Goal: Transaction & Acquisition: Purchase product/service

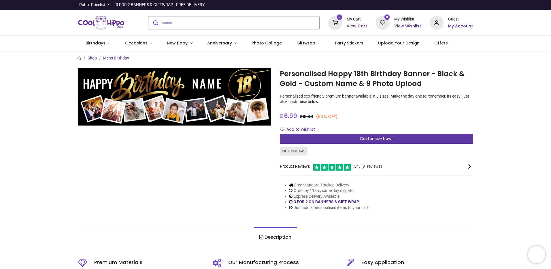
click at [375, 138] on span "Customise Now!" at bounding box center [376, 138] width 33 height 6
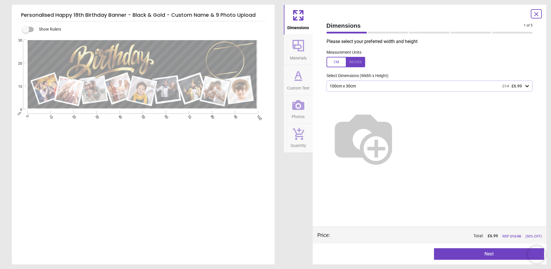
click at [400, 127] on img at bounding box center [363, 138] width 74 height 74
click at [528, 84] on icon at bounding box center [527, 86] width 6 height 6
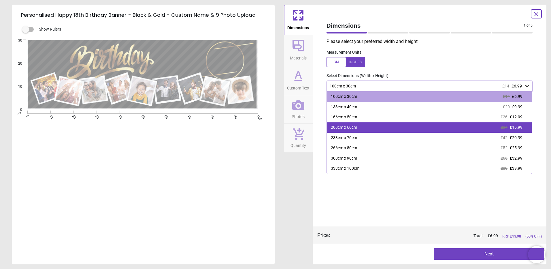
click at [417, 126] on div "200cm x 60cm £34 £16.99" at bounding box center [429, 127] width 205 height 10
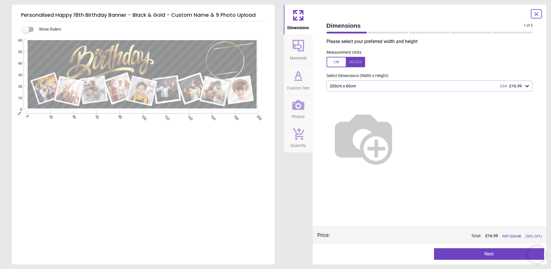
click at [490, 253] on button "Next" at bounding box center [489, 254] width 110 height 12
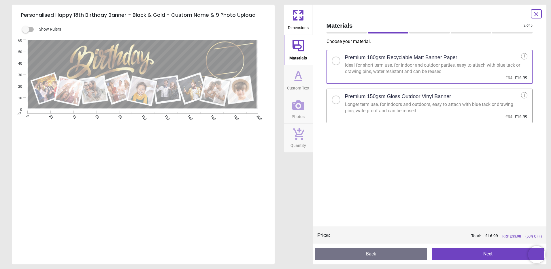
click at [467, 254] on button "Next" at bounding box center [488, 254] width 112 height 12
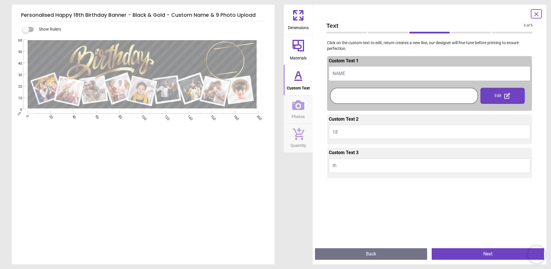
click at [355, 70] on button "NAME" at bounding box center [430, 73] width 202 height 14
type textarea "***"
click at [371, 97] on div at bounding box center [403, 95] width 145 height 13
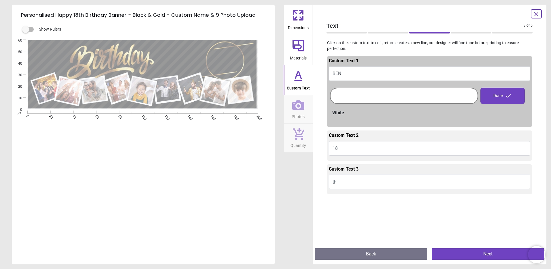
click at [471, 250] on button "Next" at bounding box center [488, 254] width 112 height 12
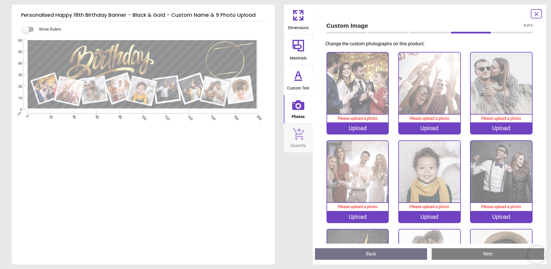
click at [199, 145] on div ".cls-1 { filter: url(#drop-shadow-2); } .cls-1, .cls-2, .cls-3, .cls-4, .cls-5,…" at bounding box center [143, 120] width 262 height 161
click at [357, 129] on div "Upload" at bounding box center [357, 128] width 61 height 12
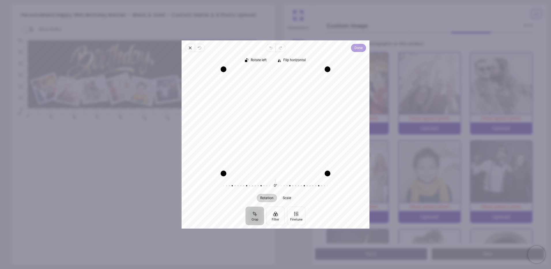
click at [357, 47] on span "Done" at bounding box center [358, 47] width 8 height 7
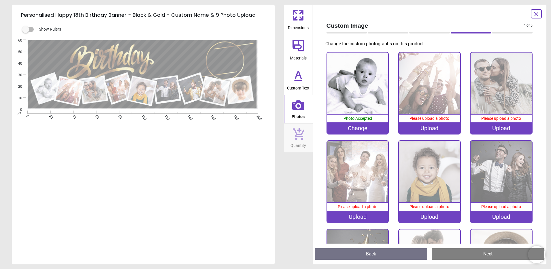
click at [423, 125] on div "Upload" at bounding box center [429, 128] width 61 height 12
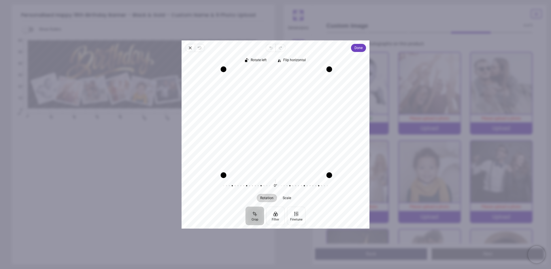
drag, startPoint x: 327, startPoint y: 173, endPoint x: 327, endPoint y: 190, distance: 17.0
click at [327, 190] on div "Rotate left Flip horizontal Recenter Rotation Scale 0° Reset" at bounding box center [276, 129] width 188 height 154
click at [287, 175] on div "Drag edge b" at bounding box center [275, 174] width 105 height 6
click at [286, 176] on div "Drag edge b" at bounding box center [275, 174] width 105 height 6
click at [285, 199] on span "Scale" at bounding box center [286, 197] width 8 height 3
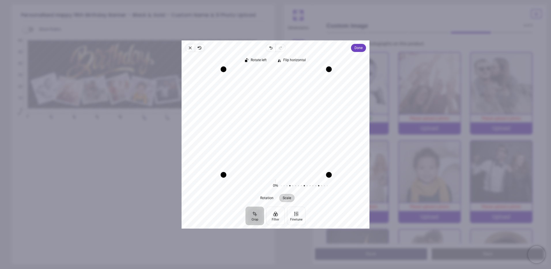
drag, startPoint x: 327, startPoint y: 174, endPoint x: 327, endPoint y: 185, distance: 11.2
click at [327, 185] on div "Rotate left Flip horizontal Recenter Rotation Scale 0° Reset 0% Reset" at bounding box center [276, 129] width 188 height 154
click at [275, 117] on button "Recenter" at bounding box center [276, 121] width 14 height 14
click at [298, 184] on div at bounding box center [330, 185] width 111 height 16
drag, startPoint x: 318, startPoint y: 185, endPoint x: 315, endPoint y: 185, distance: 3.5
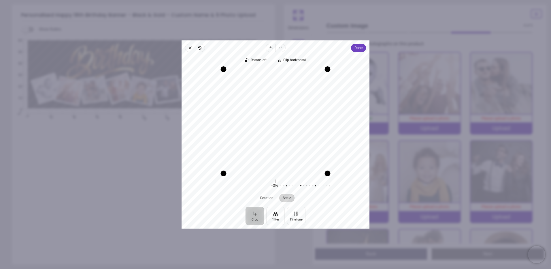
click at [315, 185] on div at bounding box center [326, 185] width 111 height 16
drag, startPoint x: 314, startPoint y: 185, endPoint x: 352, endPoint y: 183, distance: 37.2
click at [352, 183] on div "0% Reset" at bounding box center [275, 185] width 184 height 16
drag, startPoint x: 301, startPoint y: 184, endPoint x: 324, endPoint y: 184, distance: 23.1
click at [324, 184] on div at bounding box center [336, 185] width 111 height 16
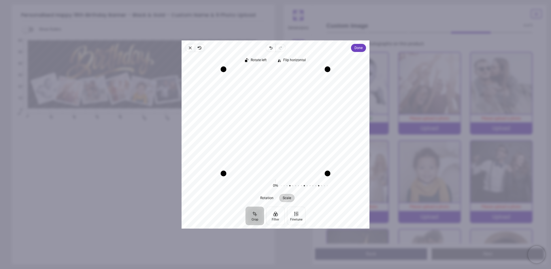
drag, startPoint x: 303, startPoint y: 112, endPoint x: 295, endPoint y: 124, distance: 14.5
click at [295, 124] on div "Recenter" at bounding box center [275, 121] width 179 height 104
drag, startPoint x: 290, startPoint y: 173, endPoint x: 290, endPoint y: 182, distance: 9.2
click at [290, 182] on div "Rotate left Flip horizontal Recenter Rotation Scale 0° Reset 0% Reset" at bounding box center [276, 129] width 188 height 154
drag, startPoint x: 290, startPoint y: 173, endPoint x: 290, endPoint y: 194, distance: 21.6
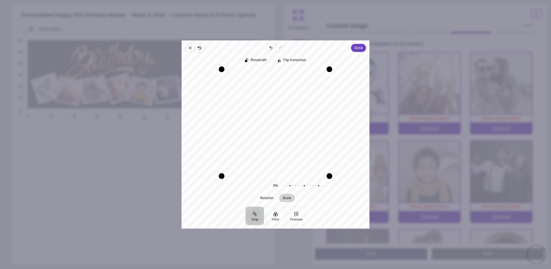
click at [290, 194] on div "Rotate left Flip horizontal Recenter Rotation Scale 0° Reset 0% Reset" at bounding box center [276, 129] width 188 height 154
drag, startPoint x: 329, startPoint y: 173, endPoint x: 352, endPoint y: 204, distance: 39.1
click at [352, 204] on div "Rotate left Flip horizontal Recenter Rotation Scale 0° Reset 0% Reset" at bounding box center [276, 129] width 188 height 154
click at [287, 198] on span "Scale" at bounding box center [286, 197] width 8 height 3
click at [294, 211] on button "Finetune" at bounding box center [296, 215] width 18 height 18
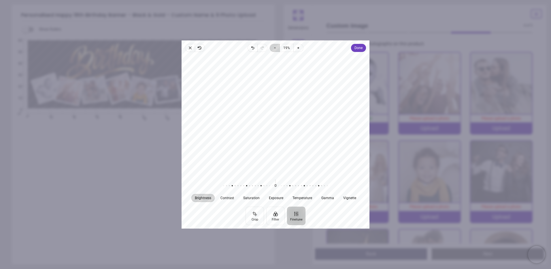
click at [275, 48] on icon "button" at bounding box center [275, 48] width 5 height 5
click at [250, 48] on span "Undo" at bounding box center [253, 48] width 10 height 8
click at [256, 216] on button "Crop" at bounding box center [255, 215] width 18 height 18
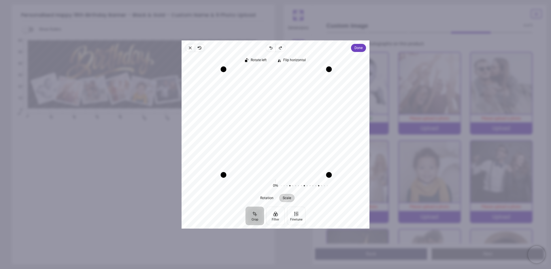
drag, startPoint x: 326, startPoint y: 173, endPoint x: 328, endPoint y: 184, distance: 10.9
click at [328, 184] on div "Rotate left Flip horizontal Recenter Rotation Scale 0° Reset 0% Reset" at bounding box center [276, 129] width 188 height 154
click at [188, 47] on span "Close" at bounding box center [190, 48] width 10 height 8
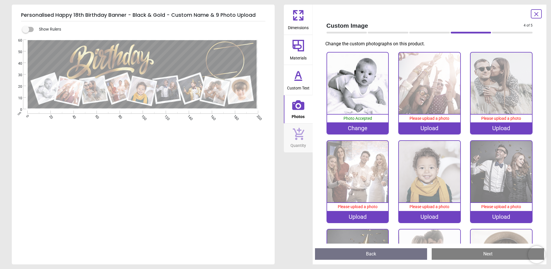
click at [426, 126] on div "Upload" at bounding box center [429, 128] width 61 height 12
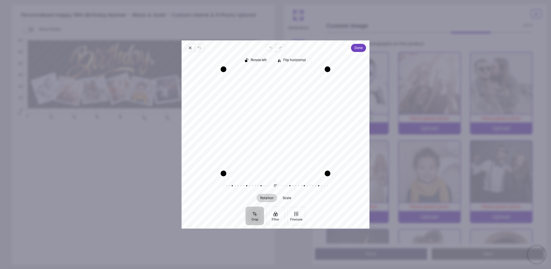
click at [275, 185] on div at bounding box center [272, 185] width 111 height 16
click at [259, 186] on div at bounding box center [272, 185] width 111 height 16
click at [276, 184] on div at bounding box center [272, 185] width 111 height 16
click at [284, 197] on span "Scale" at bounding box center [286, 197] width 8 height 3
drag, startPoint x: 276, startPoint y: 184, endPoint x: 283, endPoint y: 183, distance: 7.6
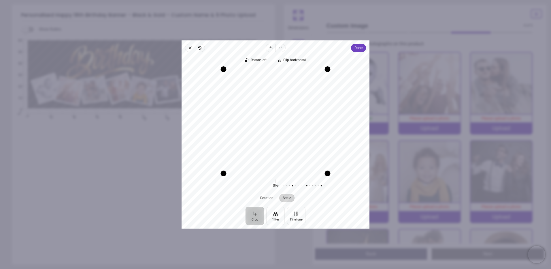
click at [283, 183] on div at bounding box center [332, 185] width 111 height 16
drag, startPoint x: 289, startPoint y: 185, endPoint x: 249, endPoint y: 178, distance: 40.9
click at [249, 178] on div at bounding box center [290, 185] width 111 height 16
drag, startPoint x: 261, startPoint y: 94, endPoint x: 263, endPoint y: 117, distance: 23.7
click at [263, 117] on div "Recenter" at bounding box center [275, 121] width 179 height 104
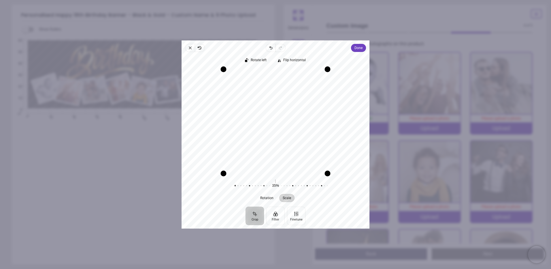
drag, startPoint x: 267, startPoint y: 116, endPoint x: 276, endPoint y: 135, distance: 21.6
click at [276, 135] on div "Recenter" at bounding box center [275, 121] width 179 height 104
click at [358, 47] on span "Done" at bounding box center [358, 47] width 8 height 7
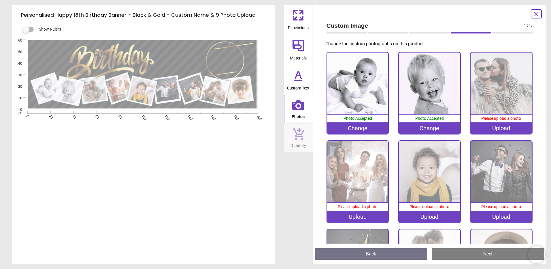
click at [493, 127] on div "Upload" at bounding box center [501, 128] width 61 height 12
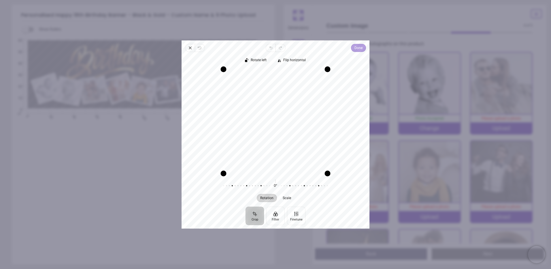
click at [357, 48] on span "Done" at bounding box center [358, 47] width 8 height 7
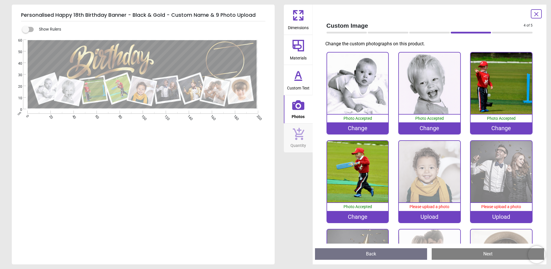
click at [435, 213] on div "Upload" at bounding box center [429, 217] width 61 height 12
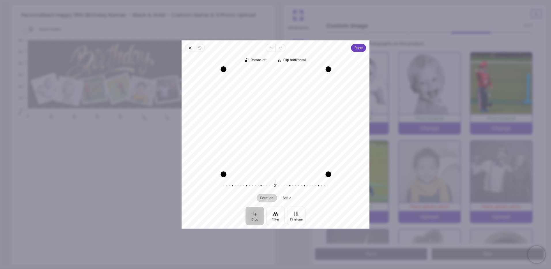
drag, startPoint x: 326, startPoint y: 173, endPoint x: 326, endPoint y: 180, distance: 7.8
click at [326, 180] on div "Rotate left Flip horizontal Recenter Rotation Scale 0° Reset" at bounding box center [276, 129] width 188 height 154
drag, startPoint x: 292, startPoint y: 126, endPoint x: 290, endPoint y: 172, distance: 45.8
click at [290, 172] on div "Recenter" at bounding box center [275, 121] width 179 height 104
click at [289, 197] on span "Scale" at bounding box center [286, 197] width 8 height 3
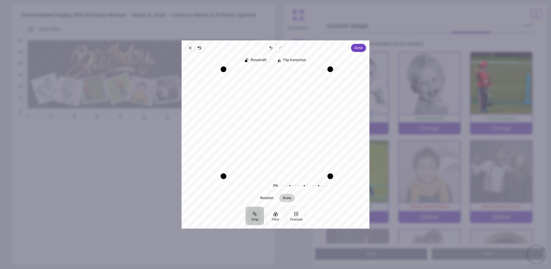
drag, startPoint x: 326, startPoint y: 172, endPoint x: 330, endPoint y: 212, distance: 40.8
click at [330, 212] on div "Close Revert Undo Redo Done Crop Filter Finetune Rotate left Flip horizontal Re…" at bounding box center [276, 134] width 188 height 188
click at [276, 121] on circle "button" at bounding box center [275, 121] width 2 height 2
click at [276, 121] on div "Recenter" at bounding box center [275, 121] width 179 height 104
drag, startPoint x: 326, startPoint y: 172, endPoint x: 331, endPoint y: 210, distance: 38.3
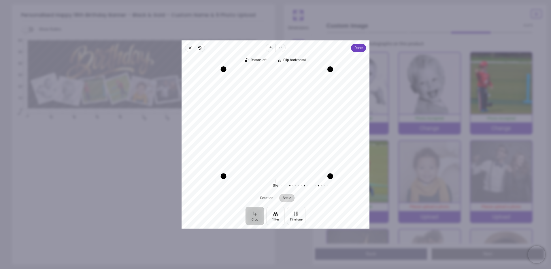
click at [331, 210] on div "Close Revert Undo Redo Done Crop Filter Finetune Rotate left Flip horizontal Re…" at bounding box center [276, 134] width 188 height 188
click at [188, 47] on icon "button" at bounding box center [190, 48] width 5 height 5
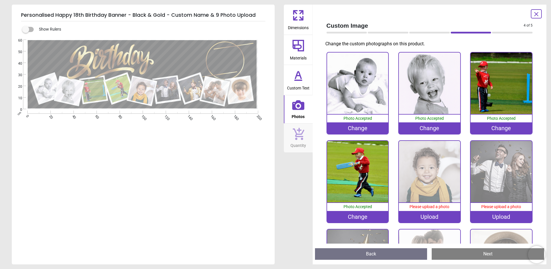
click at [299, 15] on icon at bounding box center [298, 15] width 14 height 14
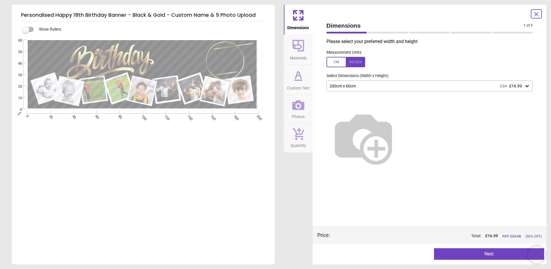
click at [300, 54] on span "Materials" at bounding box center [298, 56] width 17 height 9
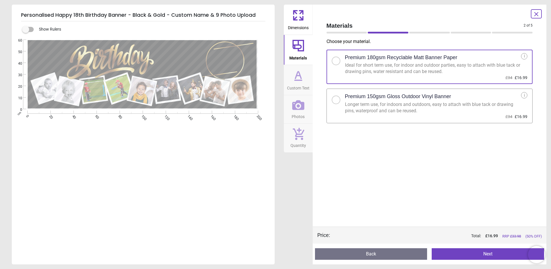
click at [300, 86] on span "Custom Text" at bounding box center [298, 86] width 22 height 9
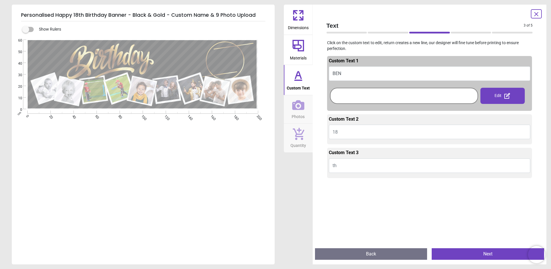
click at [300, 109] on icon at bounding box center [298, 105] width 12 height 10
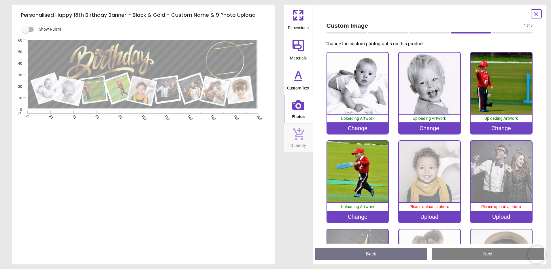
click at [423, 213] on div "Upload" at bounding box center [429, 217] width 61 height 12
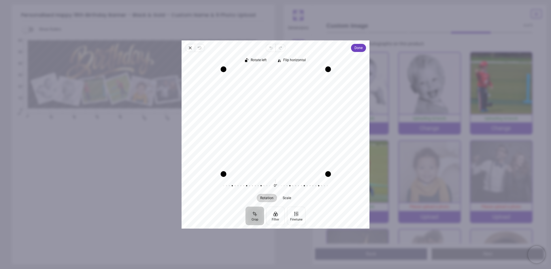
drag, startPoint x: 329, startPoint y: 173, endPoint x: 320, endPoint y: 185, distance: 14.9
click at [320, 185] on div "Rotate left Flip horizontal Recenter Rotation Scale 0° Reset" at bounding box center [276, 129] width 188 height 154
drag, startPoint x: 283, startPoint y: 146, endPoint x: 283, endPoint y: 134, distance: 12.1
click at [283, 134] on div "Recenter" at bounding box center [275, 121] width 179 height 104
drag, startPoint x: 328, startPoint y: 171, endPoint x: 318, endPoint y: 167, distance: 10.6
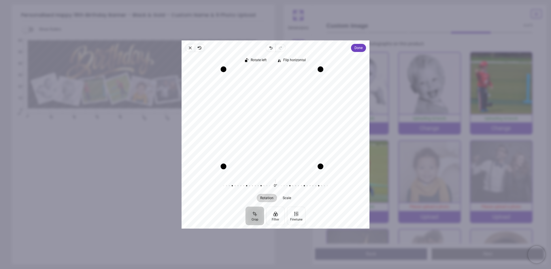
click at [318, 167] on div "Drag corner br" at bounding box center [321, 166] width 6 height 6
drag, startPoint x: 288, startPoint y: 124, endPoint x: 282, endPoint y: 119, distance: 7.0
click at [284, 124] on div "Recenter" at bounding box center [275, 121] width 179 height 104
click at [318, 167] on div "Drag corner br" at bounding box center [319, 165] width 6 height 6
click at [189, 46] on icon "button" at bounding box center [190, 48] width 5 height 5
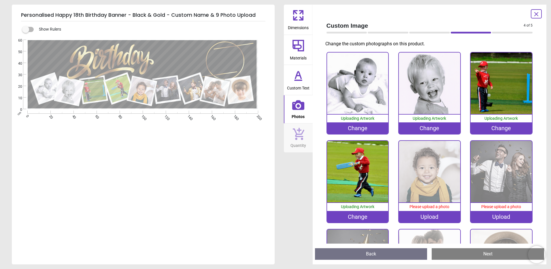
click at [435, 215] on div "Upload" at bounding box center [429, 217] width 61 height 12
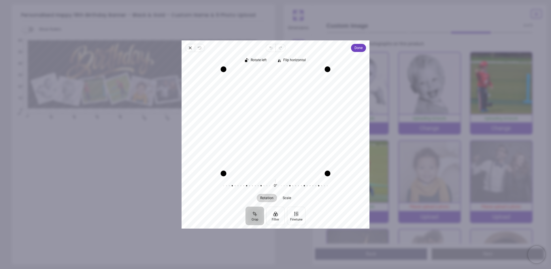
drag, startPoint x: 257, startPoint y: 121, endPoint x: 272, endPoint y: 112, distance: 16.9
click at [272, 112] on div "Recenter" at bounding box center [275, 121] width 179 height 104
drag, startPoint x: 281, startPoint y: 123, endPoint x: 283, endPoint y: 95, distance: 28.3
click at [283, 95] on div "Recenter" at bounding box center [275, 121] width 179 height 104
drag, startPoint x: 273, startPoint y: 146, endPoint x: 274, endPoint y: 131, distance: 15.0
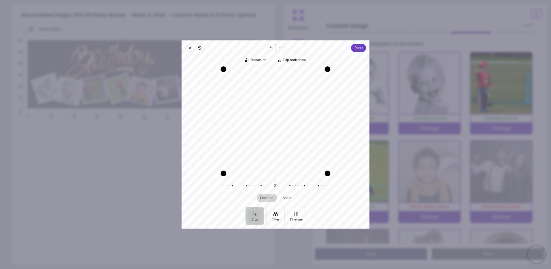
click at [274, 131] on div "Recenter" at bounding box center [275, 121] width 179 height 104
drag, startPoint x: 278, startPoint y: 145, endPoint x: 277, endPoint y: 111, distance: 34.6
click at [277, 111] on div "Recenter" at bounding box center [275, 121] width 179 height 104
drag, startPoint x: 326, startPoint y: 68, endPoint x: 319, endPoint y: 88, distance: 21.9
click at [319, 88] on div "Recenter" at bounding box center [275, 121] width 179 height 104
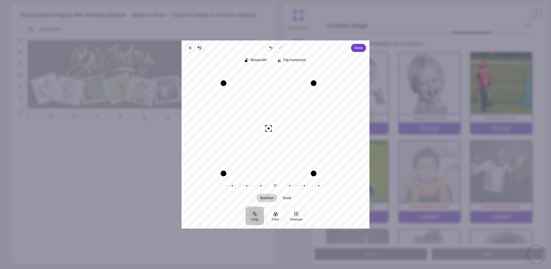
drag, startPoint x: 285, startPoint y: 120, endPoint x: 277, endPoint y: 117, distance: 8.7
click at [277, 117] on div "Recenter" at bounding box center [275, 121] width 179 height 104
drag, startPoint x: 313, startPoint y: 83, endPoint x: 310, endPoint y: 88, distance: 5.2
click at [310, 88] on div "Drag corner tr" at bounding box center [310, 87] width 6 height 6
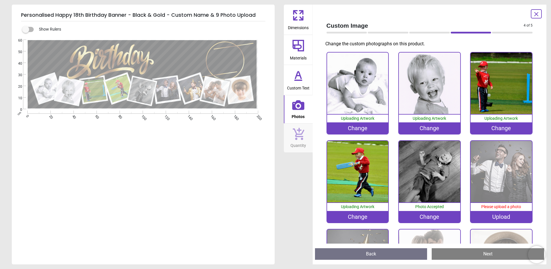
click at [492, 213] on div "Upload" at bounding box center [501, 217] width 61 height 12
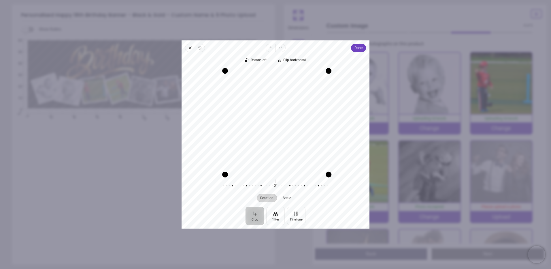
drag, startPoint x: 323, startPoint y: 172, endPoint x: 327, endPoint y: 182, distance: 11.2
click at [327, 182] on div "Rotate left Flip horizontal Recenter Rotation Scale 0° Reset" at bounding box center [276, 129] width 188 height 154
drag, startPoint x: 327, startPoint y: 69, endPoint x: 328, endPoint y: 60, distance: 9.6
click at [328, 60] on div "Rotate left Flip horizontal Recenter Rotation Scale 0° Reset" at bounding box center [276, 129] width 188 height 154
drag, startPoint x: 302, startPoint y: 101, endPoint x: 302, endPoint y: 106, distance: 4.6
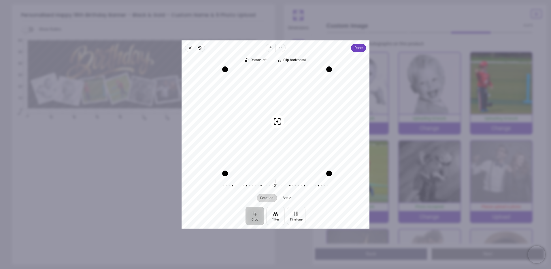
click at [302, 106] on div "Recenter" at bounding box center [275, 121] width 179 height 104
click at [189, 49] on icon "button" at bounding box center [190, 48] width 5 height 5
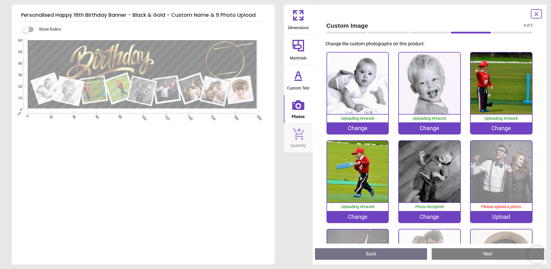
click at [228, 145] on div ".cls-1 { filter: url(#drop-shadow-2); } .cls-1, .cls-2, .cls-3, .cls-4, .cls-5,…" at bounding box center [143, 120] width 262 height 161
click at [486, 214] on div "Upload" at bounding box center [501, 217] width 61 height 12
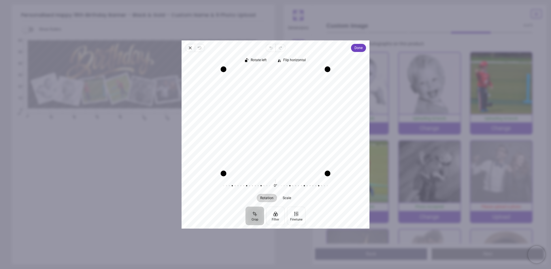
drag, startPoint x: 267, startPoint y: 100, endPoint x: 267, endPoint y: 109, distance: 9.5
click at [267, 109] on div "Recenter" at bounding box center [275, 121] width 179 height 104
click at [266, 105] on div "Recenter" at bounding box center [275, 121] width 179 height 104
click at [359, 45] on span "Done" at bounding box center [358, 47] width 8 height 7
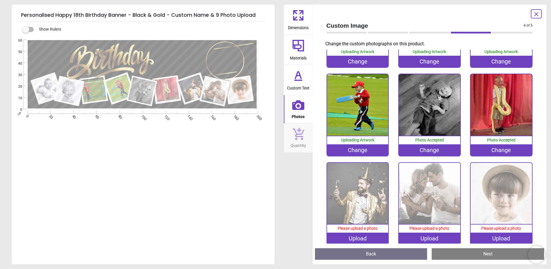
scroll to position [71, 0]
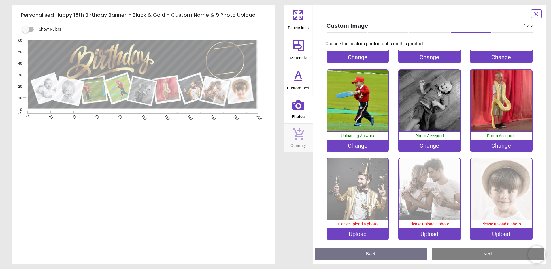
click at [354, 228] on div "Upload" at bounding box center [357, 234] width 61 height 12
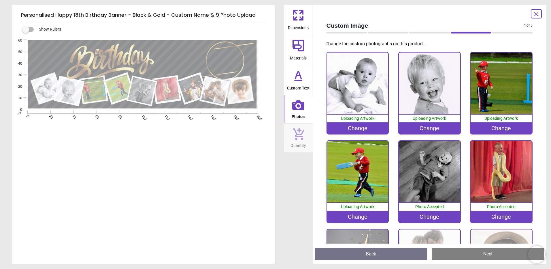
scroll to position [71, 0]
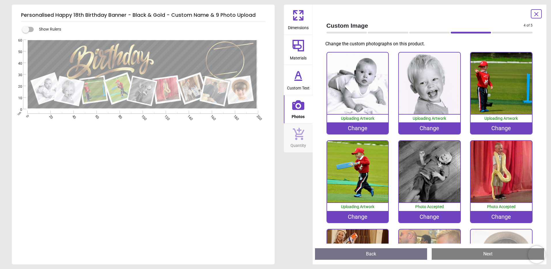
scroll to position [71, 0]
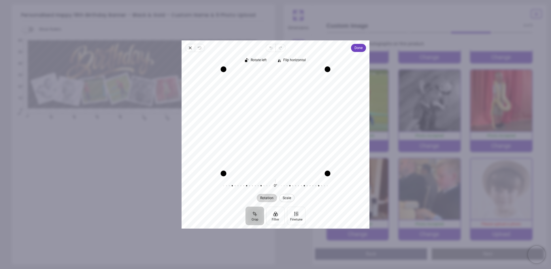
click at [289, 199] on span "Scale" at bounding box center [286, 197] width 8 height 3
drag, startPoint x: 325, startPoint y: 171, endPoint x: 342, endPoint y: 176, distance: 17.5
click at [342, 176] on div "Rotate left Flip horizontal Recenter Rotation Scale 0° Reset 0% Reset" at bounding box center [276, 129] width 188 height 154
drag, startPoint x: 272, startPoint y: 128, endPoint x: 278, endPoint y: 131, distance: 5.9
click at [278, 131] on div "Recenter" at bounding box center [275, 121] width 179 height 104
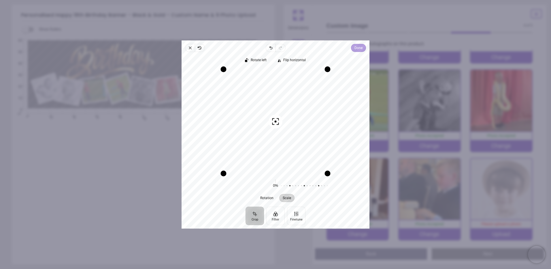
click at [359, 46] on span "Done" at bounding box center [358, 47] width 8 height 7
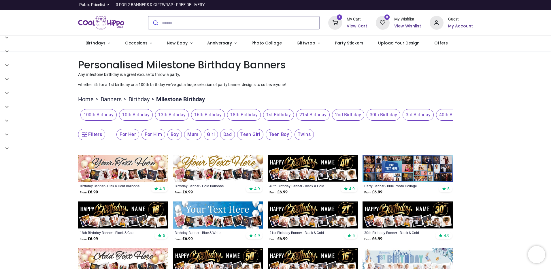
click at [150, 211] on img at bounding box center [123, 214] width 90 height 27
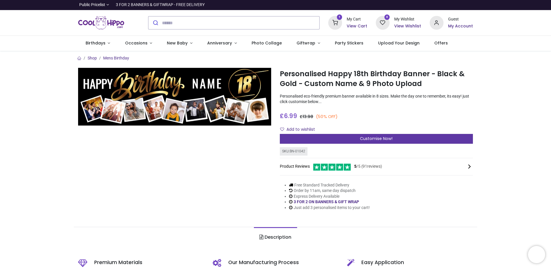
click at [369, 136] on span "Customise Now!" at bounding box center [376, 138] width 33 height 6
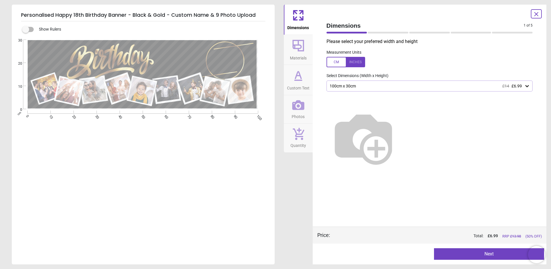
click at [528, 86] on icon at bounding box center [526, 86] width 3 height 2
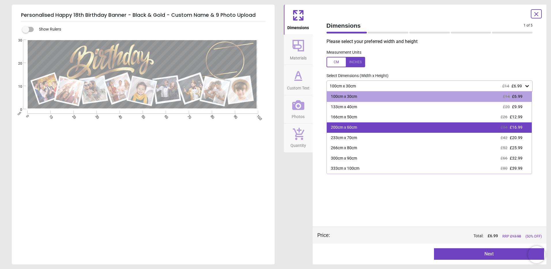
click at [469, 123] on div "200cm x 60cm £34 £16.99" at bounding box center [429, 127] width 205 height 10
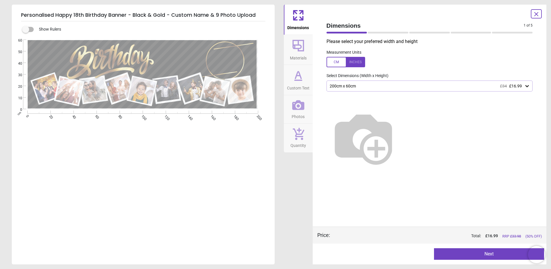
click at [496, 256] on button "Next" at bounding box center [489, 254] width 110 height 12
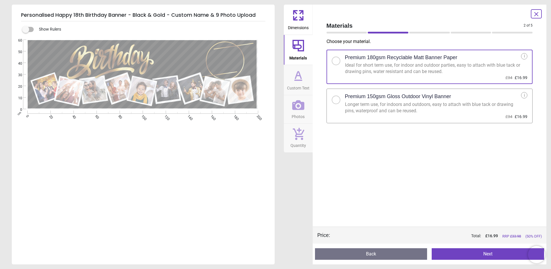
click at [488, 255] on button "Next" at bounding box center [488, 254] width 112 height 12
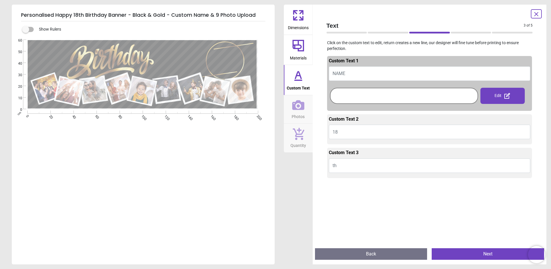
click at [358, 69] on button "NAME" at bounding box center [430, 73] width 202 height 14
click at [352, 72] on button "NAME" at bounding box center [430, 73] width 202 height 14
type textarea "*"
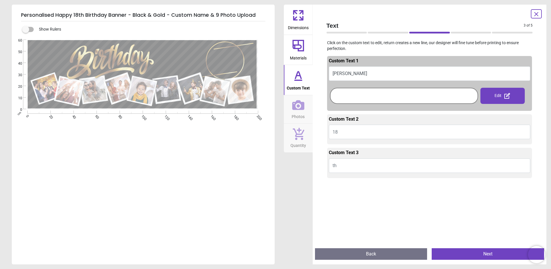
type textarea "*********"
click at [498, 251] on button "Next" at bounding box center [488, 254] width 112 height 12
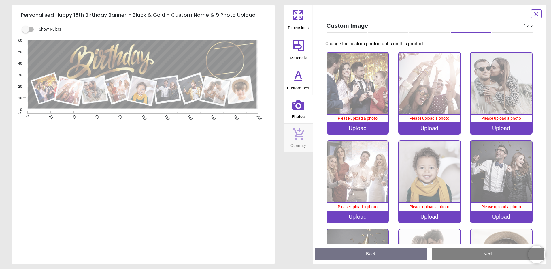
click at [349, 127] on div "Upload" at bounding box center [357, 128] width 61 height 12
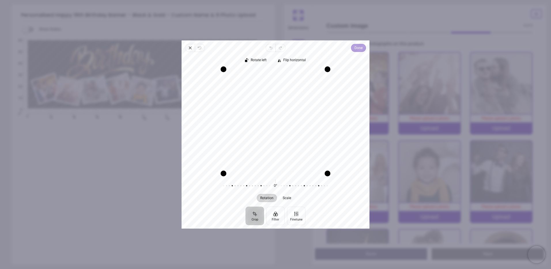
click at [361, 47] on span "Done" at bounding box center [358, 47] width 8 height 7
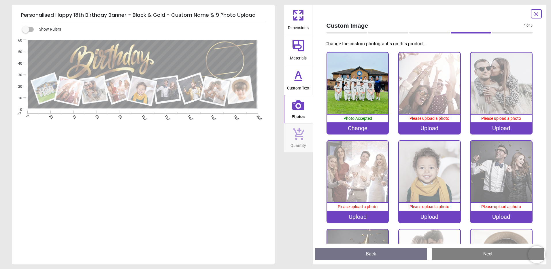
click at [418, 125] on div "Upload" at bounding box center [429, 128] width 61 height 12
click at [429, 127] on div "Upload" at bounding box center [429, 128] width 61 height 12
click at [431, 129] on div "Upload" at bounding box center [429, 128] width 61 height 12
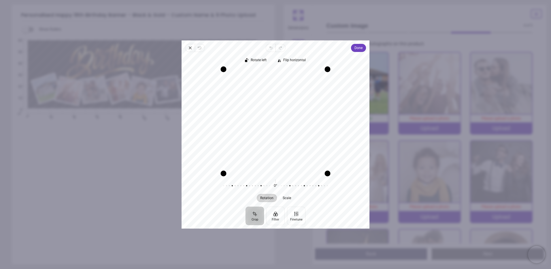
drag, startPoint x: 260, startPoint y: 119, endPoint x: 256, endPoint y: 119, distance: 4.0
click at [256, 119] on div "Recenter" at bounding box center [275, 121] width 179 height 104
click at [356, 48] on span "Done" at bounding box center [358, 47] width 8 height 7
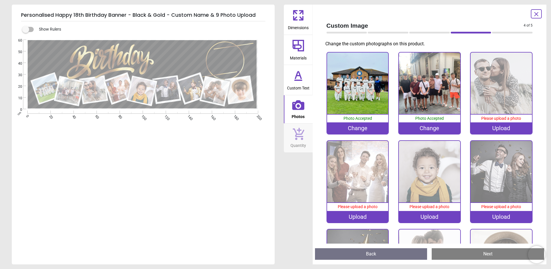
scroll to position [1, 0]
click at [373, 216] on div "Upload" at bounding box center [357, 217] width 61 height 12
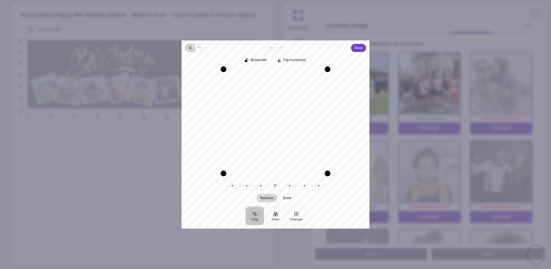
click at [190, 48] on icon "button" at bounding box center [190, 48] width 2 height 2
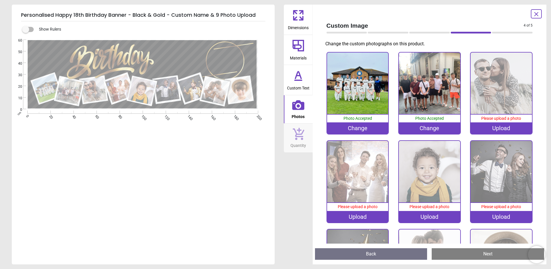
scroll to position [1, 0]
click at [429, 213] on div "Upload" at bounding box center [429, 217] width 61 height 12
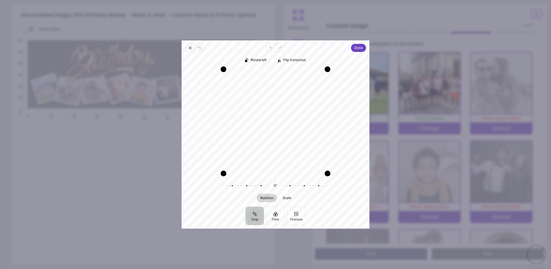
drag, startPoint x: 275, startPoint y: 132, endPoint x: 278, endPoint y: 125, distance: 7.6
click at [278, 125] on div "Recenter" at bounding box center [275, 121] width 179 height 104
drag, startPoint x: 328, startPoint y: 172, endPoint x: 317, endPoint y: 194, distance: 24.9
click at [317, 194] on div "Rotate left Flip horizontal Recenter Rotation Scale 0° Reset" at bounding box center [276, 129] width 188 height 154
drag, startPoint x: 295, startPoint y: 142, endPoint x: 302, endPoint y: 139, distance: 7.3
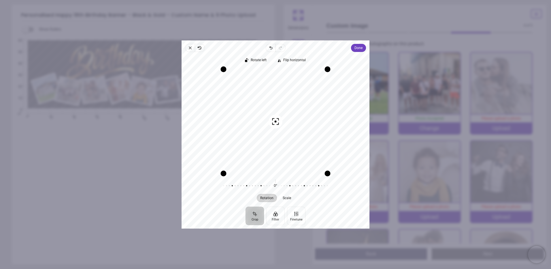
click at [302, 139] on div "Recenter" at bounding box center [275, 121] width 179 height 104
click at [341, 210] on div "Crop Filter Finetune" at bounding box center [276, 215] width 188 height 18
click at [294, 214] on button "Finetune" at bounding box center [296, 215] width 18 height 18
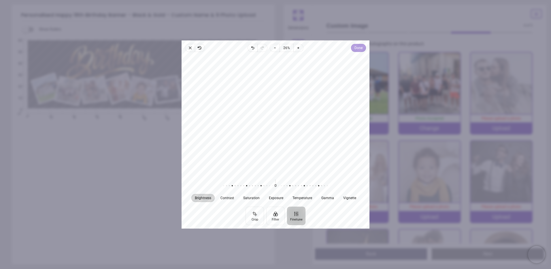
click at [360, 48] on span "Done" at bounding box center [358, 47] width 8 height 7
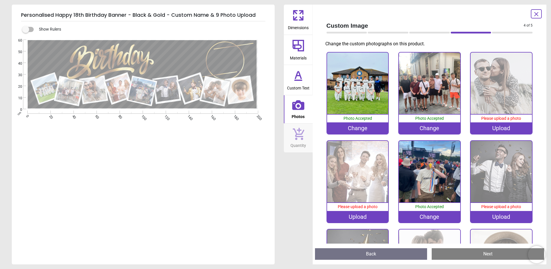
scroll to position [1, 0]
click at [354, 213] on div "Upload" at bounding box center [357, 217] width 61 height 12
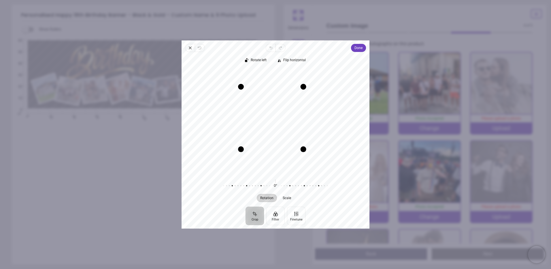
drag, startPoint x: 309, startPoint y: 155, endPoint x: 296, endPoint y: 154, distance: 13.3
click at [296, 154] on div "Recenter" at bounding box center [275, 121] width 179 height 104
click at [357, 47] on span "Done" at bounding box center [358, 47] width 8 height 7
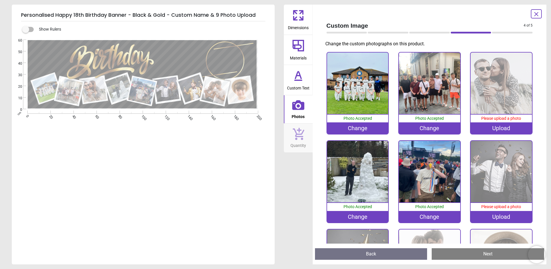
scroll to position [1, 0]
click at [495, 214] on div "Upload" at bounding box center [501, 217] width 61 height 12
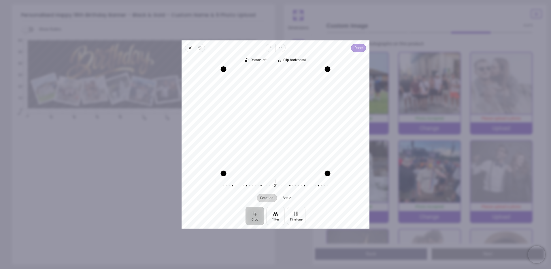
click at [358, 47] on span "Done" at bounding box center [358, 47] width 8 height 7
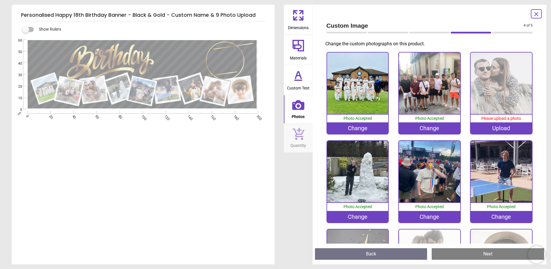
scroll to position [1, 0]
click at [500, 127] on div "Upload" at bounding box center [501, 128] width 61 height 12
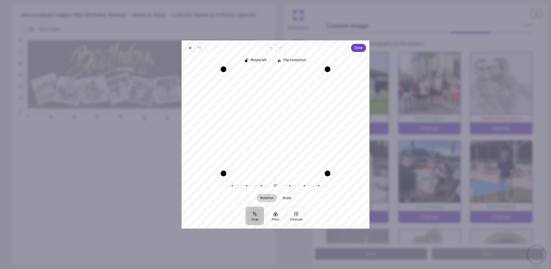
drag, startPoint x: 255, startPoint y: 108, endPoint x: 254, endPoint y: 112, distance: 4.0
click at [254, 112] on div "Recenter" at bounding box center [275, 121] width 179 height 104
click at [354, 48] on span "Done" at bounding box center [358, 47] width 8 height 7
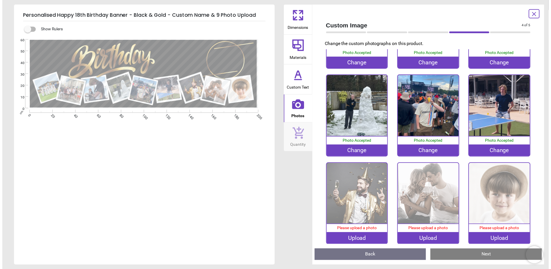
scroll to position [69, 0]
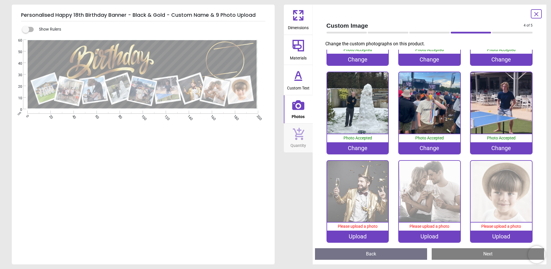
click at [354, 231] on div "Upload" at bounding box center [357, 236] width 61 height 12
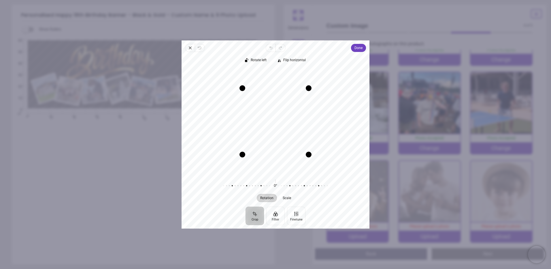
drag, startPoint x: 254, startPoint y: 117, endPoint x: 254, endPoint y: 123, distance: 6.6
click at [254, 123] on div "Recenter" at bounding box center [275, 121] width 179 height 104
click at [357, 48] on span "Done" at bounding box center [358, 47] width 8 height 7
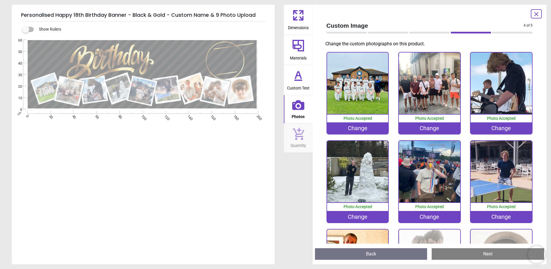
scroll to position [69, 0]
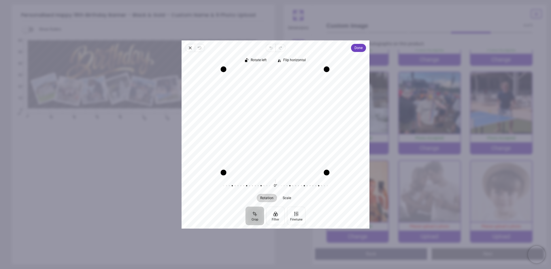
drag, startPoint x: 326, startPoint y: 172, endPoint x: 314, endPoint y: 181, distance: 14.8
click at [314, 181] on div "Rotate left Flip horizontal Recenter Rotation Scale 0° Reset" at bounding box center [276, 129] width 188 height 154
click at [359, 48] on span "Done" at bounding box center [358, 47] width 8 height 7
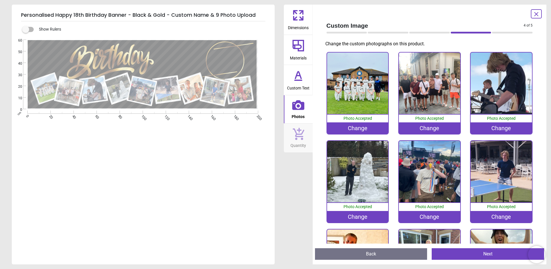
click at [362, 128] on div "Change" at bounding box center [357, 128] width 61 height 12
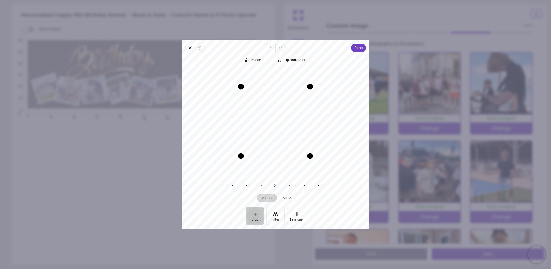
drag, startPoint x: 263, startPoint y: 111, endPoint x: 252, endPoint y: 117, distance: 13.0
click at [252, 117] on div "Recenter" at bounding box center [275, 121] width 179 height 104
click at [246, 154] on div "Drag corner bl" at bounding box center [244, 153] width 6 height 6
click at [191, 49] on icon "button" at bounding box center [190, 48] width 5 height 5
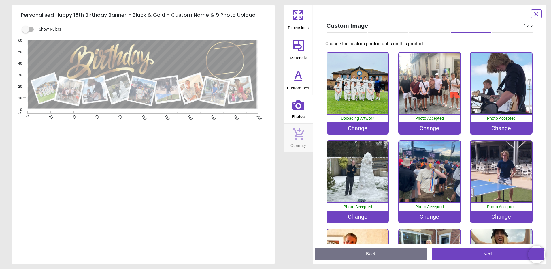
click at [433, 129] on div "Change" at bounding box center [429, 128] width 61 height 12
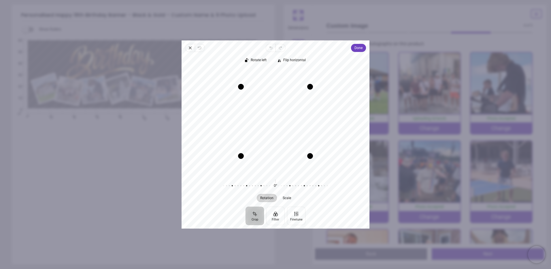
drag, startPoint x: 273, startPoint y: 103, endPoint x: 275, endPoint y: 92, distance: 11.7
click at [275, 92] on div "Recenter" at bounding box center [275, 121] width 179 height 104
click at [359, 47] on span "Done" at bounding box center [358, 47] width 8 height 7
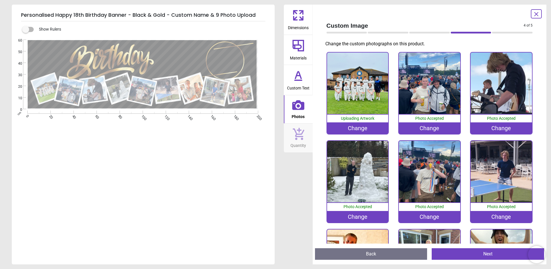
scroll to position [13, 0]
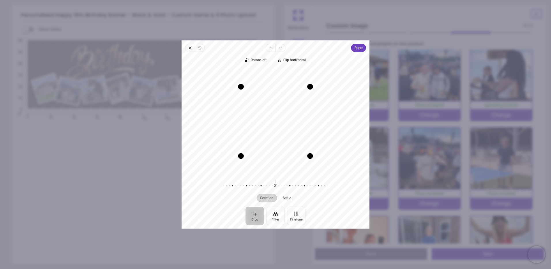
click at [278, 138] on div "Recenter" at bounding box center [275, 121] width 179 height 104
click at [189, 46] on icon "button" at bounding box center [190, 48] width 5 height 5
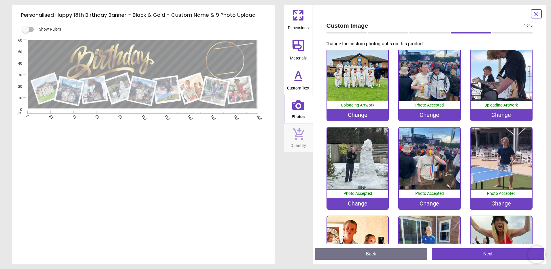
click at [355, 114] on div "Change" at bounding box center [357, 115] width 61 height 12
click at [363, 114] on div "Change" at bounding box center [357, 115] width 61 height 12
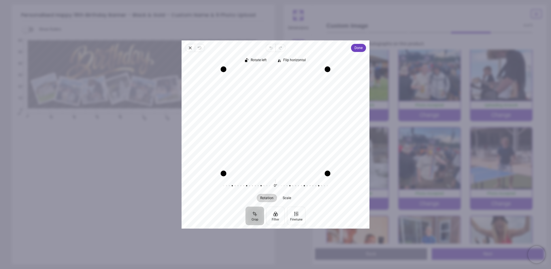
drag, startPoint x: 265, startPoint y: 107, endPoint x: 269, endPoint y: 105, distance: 4.8
click at [269, 105] on div "Recenter" at bounding box center [275, 121] width 179 height 104
click at [190, 47] on icon "button" at bounding box center [190, 48] width 5 height 5
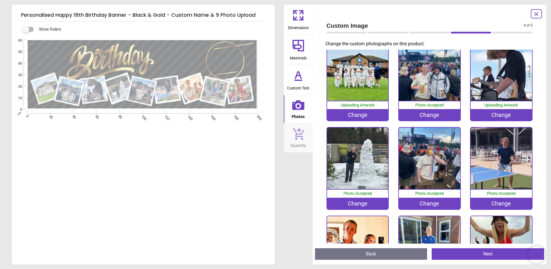
click at [358, 113] on div "Change" at bounding box center [357, 115] width 61 height 12
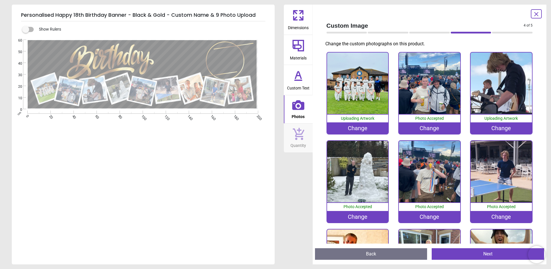
scroll to position [13, 0]
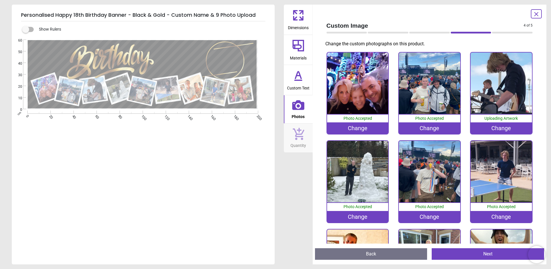
scroll to position [1, 0]
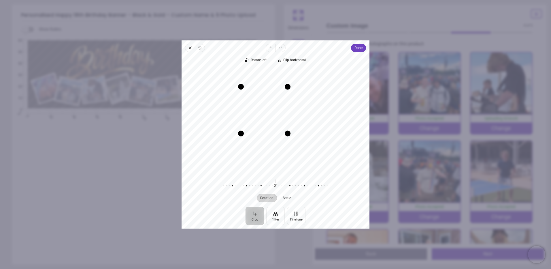
drag, startPoint x: 310, startPoint y: 154, endPoint x: 288, endPoint y: 131, distance: 31.8
click at [288, 131] on div "Drag corner br" at bounding box center [288, 133] width 6 height 6
click at [356, 47] on span "Done" at bounding box center [358, 47] width 8 height 7
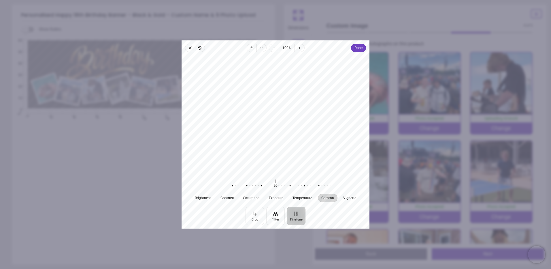
click at [275, 180] on div "20 Reset" at bounding box center [275, 185] width 111 height 16
click at [344, 196] on span "Vignette" at bounding box center [349, 197] width 13 height 3
click at [290, 184] on div at bounding box center [272, 185] width 111 height 16
click at [255, 213] on button "Crop" at bounding box center [255, 215] width 18 height 18
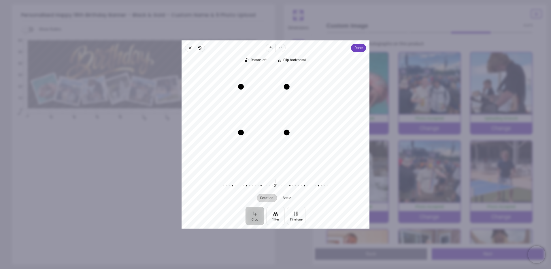
drag, startPoint x: 310, startPoint y: 156, endPoint x: 289, endPoint y: 130, distance: 33.4
click at [289, 130] on div "Drag corner br" at bounding box center [287, 132] width 6 height 6
click at [360, 47] on span "Done" at bounding box center [358, 47] width 8 height 7
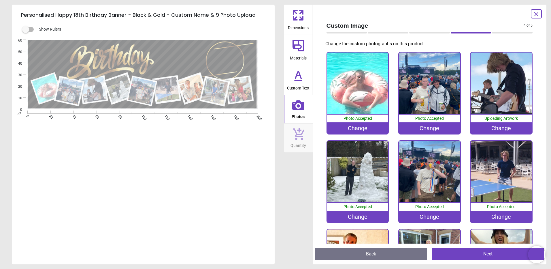
click at [359, 127] on div "Change" at bounding box center [357, 128] width 61 height 12
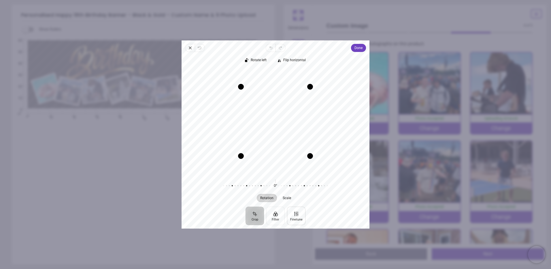
click at [298, 213] on button "Finetune" at bounding box center [296, 215] width 18 height 18
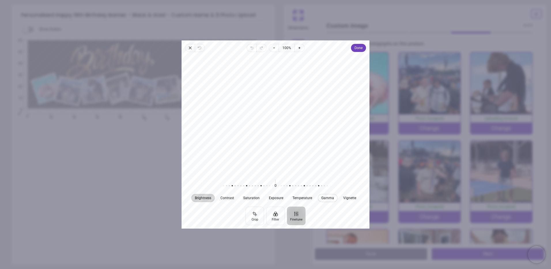
click at [325, 197] on span "Gamma" at bounding box center [327, 197] width 13 height 3
click at [274, 184] on div at bounding box center [285, 185] width 111 height 16
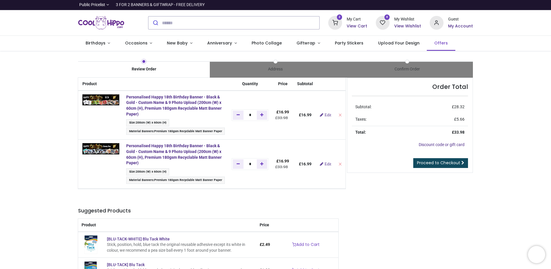
click at [434, 41] on span "Offers" at bounding box center [441, 43] width 14 height 6
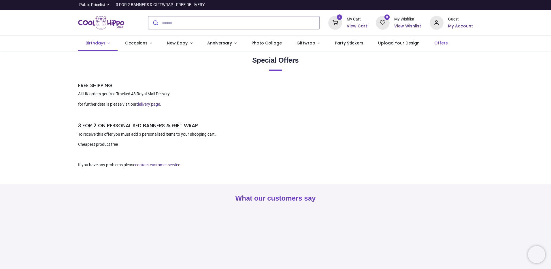
click at [108, 41] on link "Birthdays" at bounding box center [97, 43] width 39 height 15
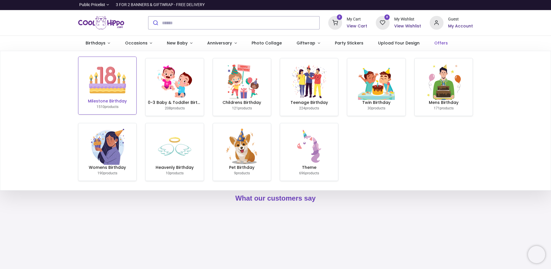
click at [103, 83] on img at bounding box center [107, 79] width 37 height 37
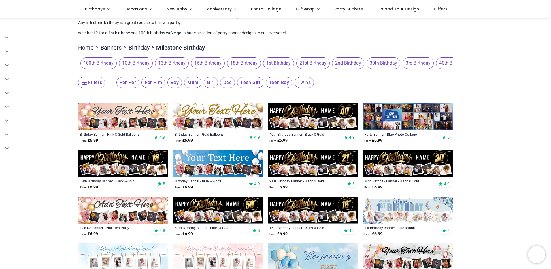
scroll to position [29, 0]
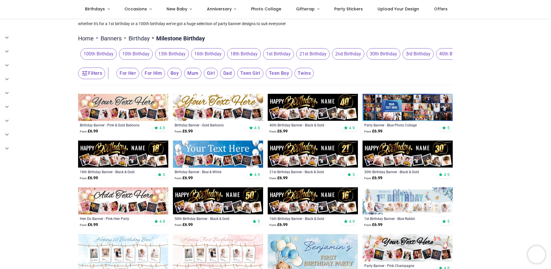
click at [301, 192] on img at bounding box center [313, 200] width 90 height 27
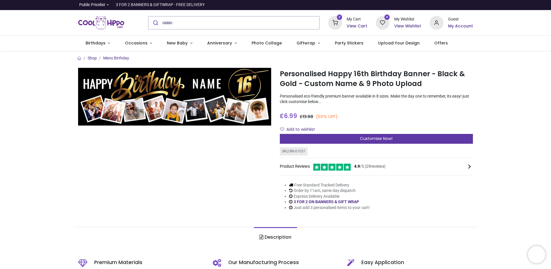
click at [429, 137] on div "Customise Now!" at bounding box center [376, 139] width 193 height 10
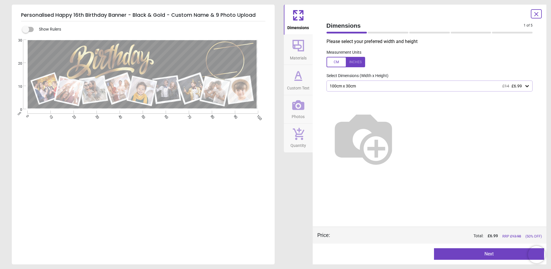
click at [528, 87] on icon at bounding box center [527, 86] width 6 height 6
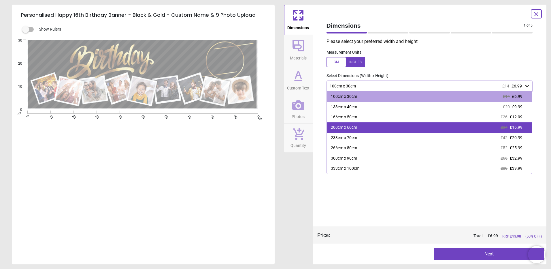
click at [504, 126] on span "£34" at bounding box center [504, 127] width 7 height 5
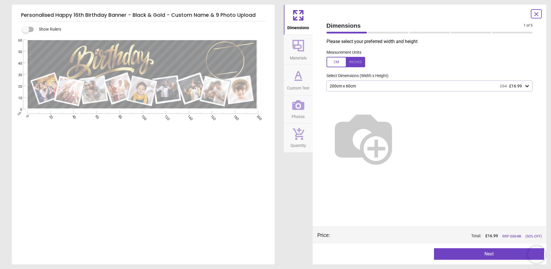
click at [486, 253] on button "Next" at bounding box center [489, 254] width 110 height 12
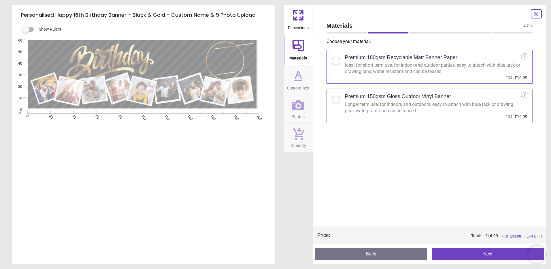
click at [337, 99] on div at bounding box center [335, 99] width 3 height 3
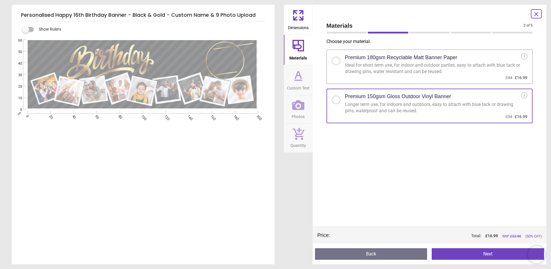
click at [490, 253] on button "Next" at bounding box center [488, 254] width 112 height 12
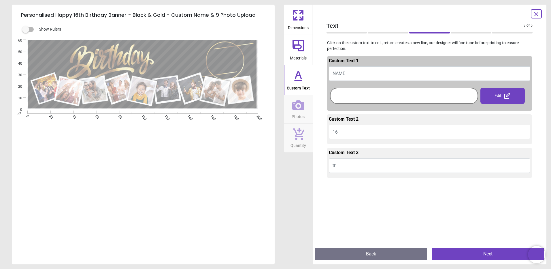
click at [383, 96] on div at bounding box center [403, 95] width 145 height 13
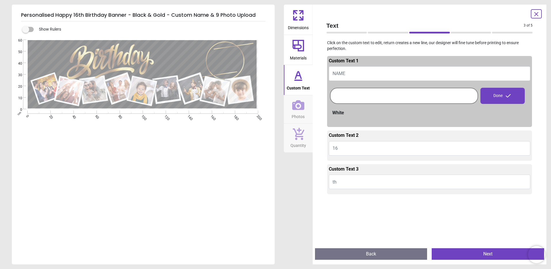
click at [376, 94] on div at bounding box center [403, 95] width 145 height 13
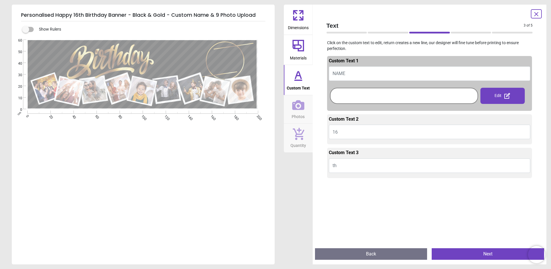
click at [398, 93] on div at bounding box center [403, 95] width 145 height 13
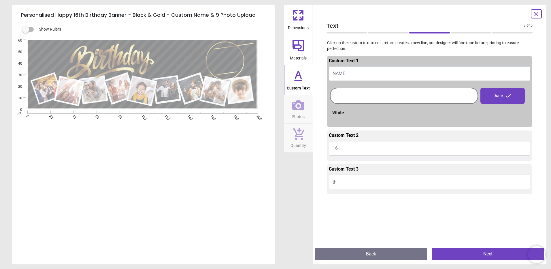
click at [384, 71] on button "NAME" at bounding box center [430, 73] width 202 height 14
type textarea "*****"
click at [484, 255] on button "Next" at bounding box center [488, 254] width 112 height 12
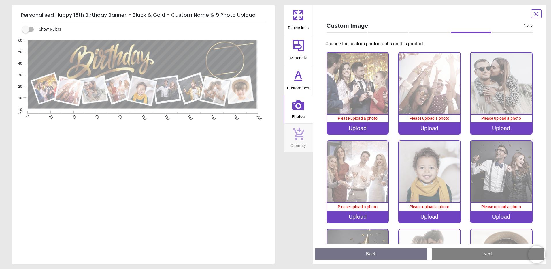
click at [356, 125] on div "Upload" at bounding box center [357, 128] width 61 height 12
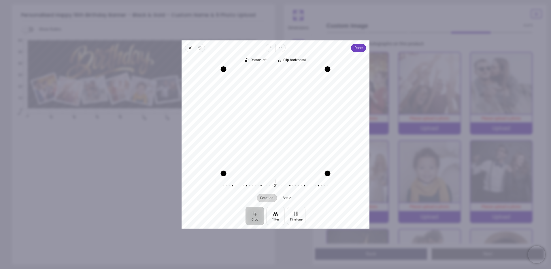
click at [252, 103] on div "Recenter" at bounding box center [275, 121] width 179 height 104
click at [288, 196] on span "Scale" at bounding box center [286, 197] width 8 height 3
drag, startPoint x: 328, startPoint y: 173, endPoint x: 330, endPoint y: 176, distance: 3.2
click at [330, 176] on div "Drag corner br" at bounding box center [328, 174] width 6 height 6
click at [300, 132] on div "Recenter" at bounding box center [275, 121] width 179 height 104
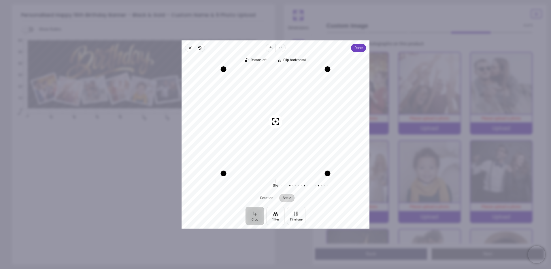
click at [332, 212] on div "Crop Filter Finetune" at bounding box center [276, 215] width 188 height 18
click at [357, 47] on span "Done" at bounding box center [358, 47] width 8 height 7
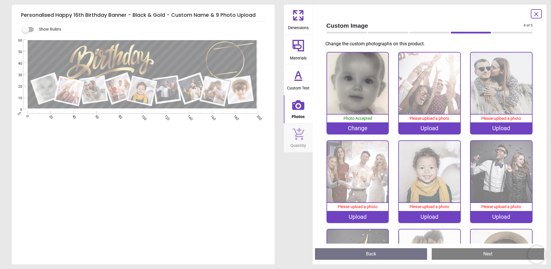
click at [425, 125] on div "Upload" at bounding box center [429, 128] width 61 height 12
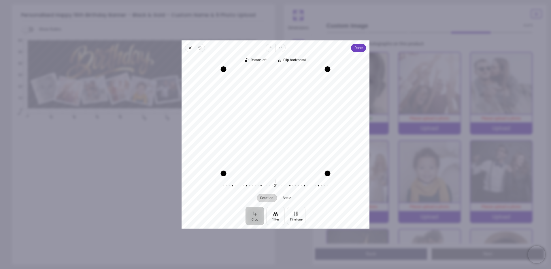
drag, startPoint x: 263, startPoint y: 115, endPoint x: 268, endPoint y: 120, distance: 7.3
click at [268, 120] on div "Recenter" at bounding box center [275, 121] width 179 height 104
drag, startPoint x: 278, startPoint y: 122, endPoint x: 278, endPoint y: 126, distance: 3.5
click at [278, 126] on div "Recenter" at bounding box center [275, 121] width 179 height 104
click at [361, 45] on span "Done" at bounding box center [358, 47] width 8 height 7
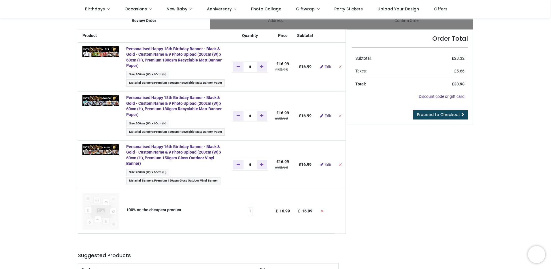
scroll to position [29, 0]
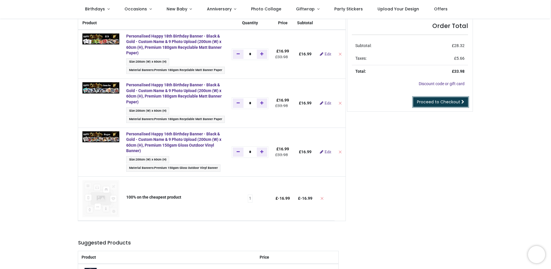
click at [438, 100] on span "Proceed to Checkout" at bounding box center [438, 102] width 43 height 6
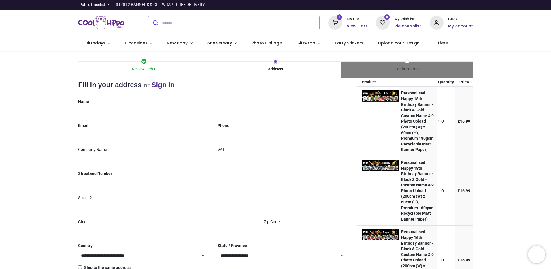
select select "***"
click at [137, 114] on input "text" at bounding box center [213, 111] width 270 height 10
type input "**********"
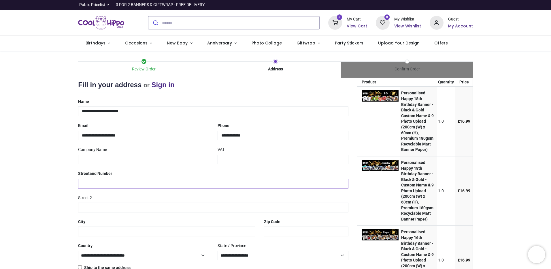
type input "**"
type input "**********"
type input "******"
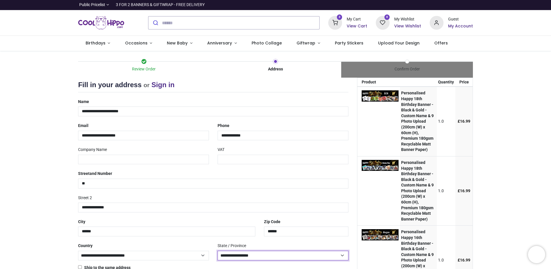
select select "***"
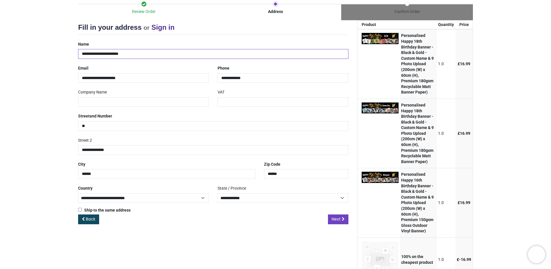
scroll to position [58, 0]
click at [332, 217] on span "Next" at bounding box center [336, 219] width 9 height 6
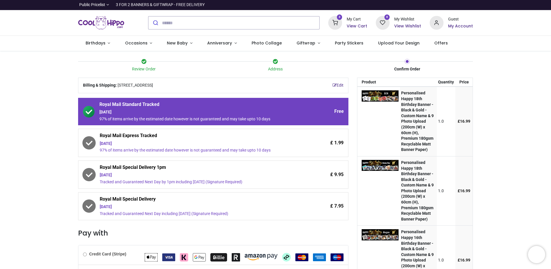
click at [209, 141] on div "[DATE]" at bounding box center [197, 144] width 195 height 6
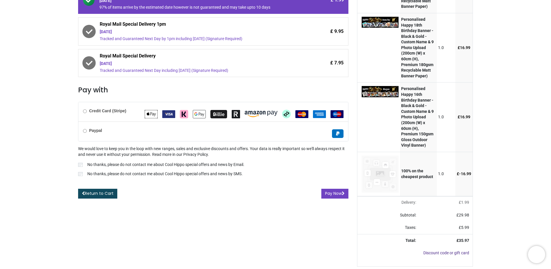
scroll to position [160, 0]
click at [335, 188] on button "Pay Now" at bounding box center [334, 193] width 27 height 10
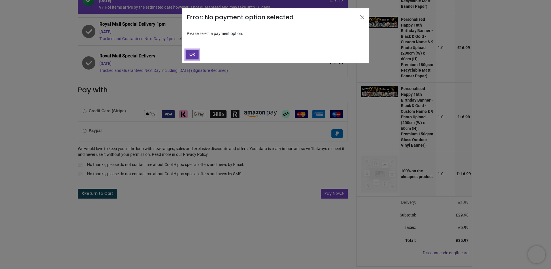
click at [191, 54] on span "Ok" at bounding box center [191, 54] width 5 height 6
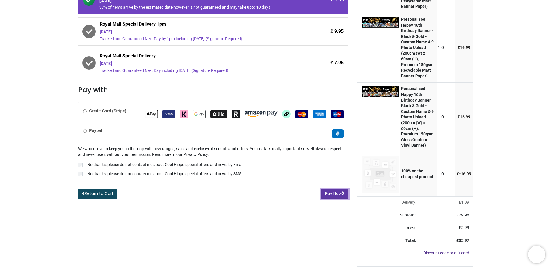
click at [333, 188] on button "Pay Now" at bounding box center [334, 193] width 27 height 10
